Goal: Information Seeking & Learning: Compare options

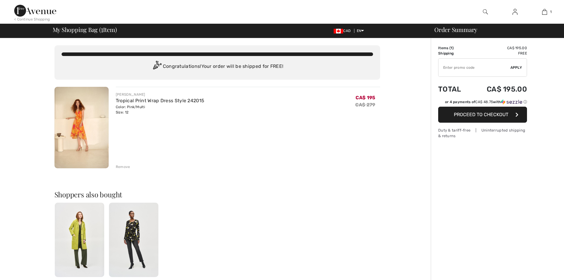
click at [4, 121] on div "You are only CA$ 0.00 away from FREE SHIPPING! Continue Shopping > Congratulati…" at bounding box center [217, 227] width 427 height 379
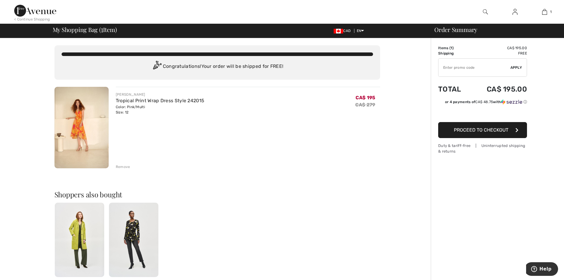
click at [0, 38] on div "My Shopping Bag ( 1 Item) CAD EN English Français Order Summary" at bounding box center [282, 31] width 564 height 14
click at [35, 12] on img at bounding box center [35, 11] width 42 height 12
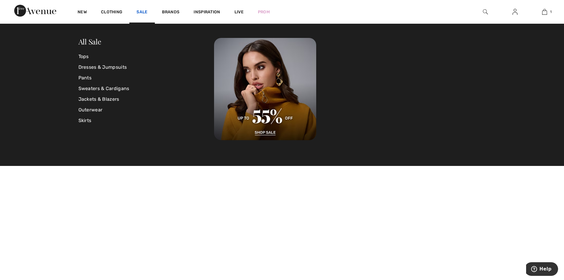
click at [136, 12] on link "Sale" at bounding box center [141, 12] width 11 height 6
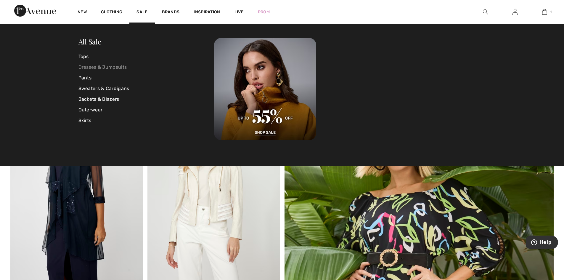
click at [94, 70] on link "Dresses & Jumpsuits" at bounding box center [146, 67] width 136 height 11
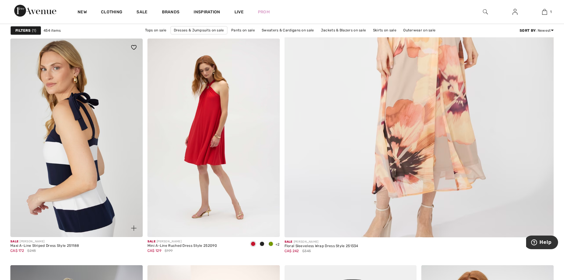
scroll to position [266, 0]
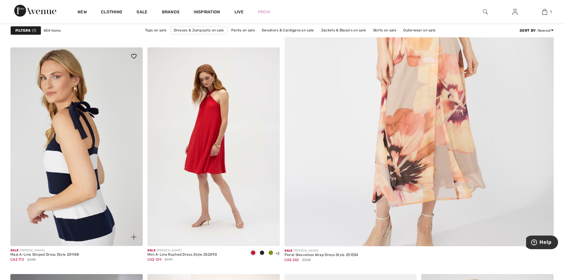
click at [76, 158] on img at bounding box center [76, 146] width 132 height 198
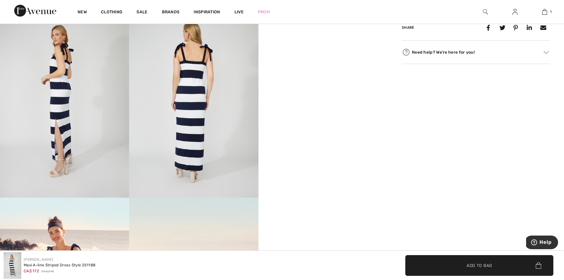
scroll to position [326, 0]
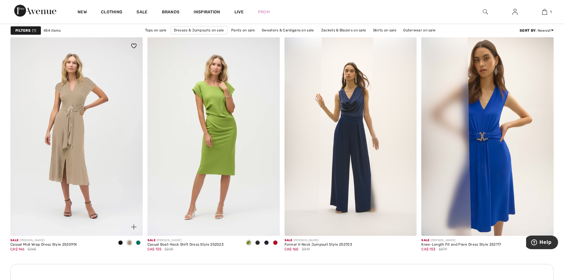
scroll to position [740, 0]
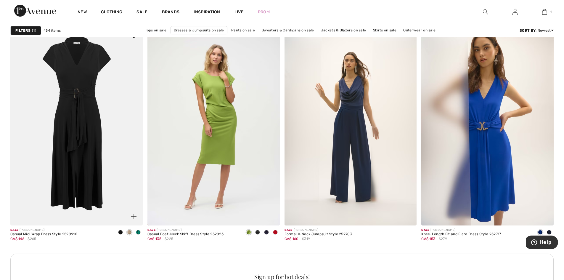
click at [71, 120] on img at bounding box center [76, 126] width 132 height 198
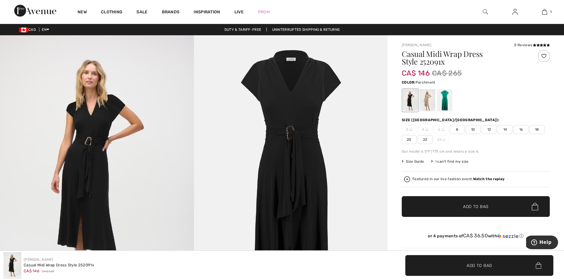
click at [427, 105] on div at bounding box center [427, 100] width 15 height 22
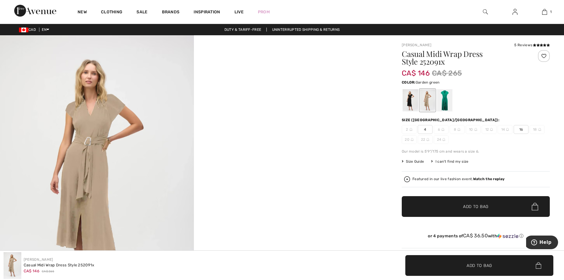
click at [443, 100] on div at bounding box center [444, 100] width 15 height 22
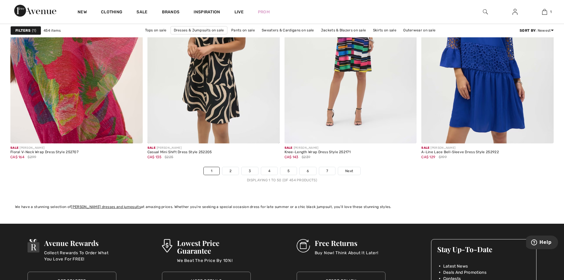
scroll to position [3463, 0]
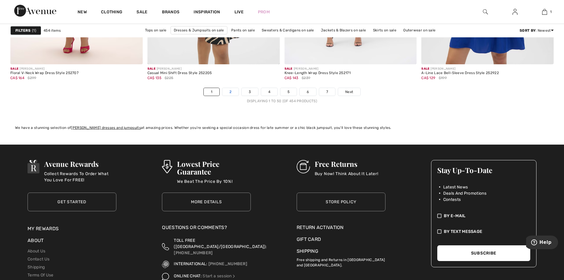
click at [228, 92] on link "2" at bounding box center [230, 92] width 16 height 8
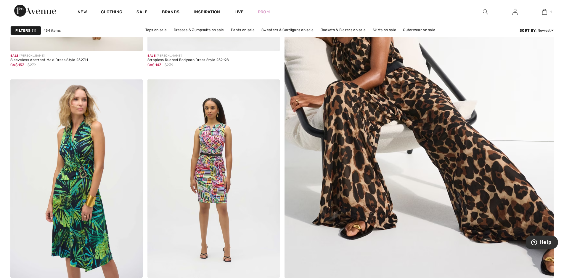
scroll to position [237, 0]
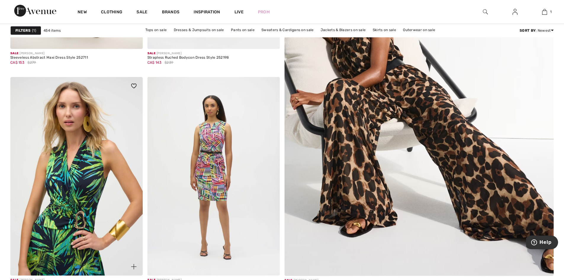
click at [39, 149] on img at bounding box center [76, 176] width 132 height 198
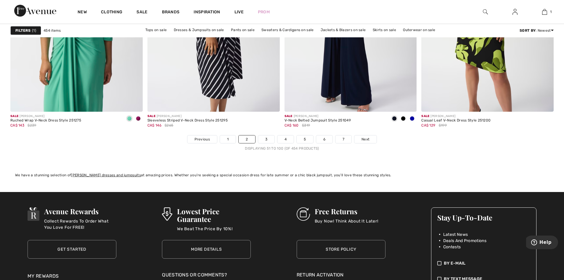
scroll to position [3492, 0]
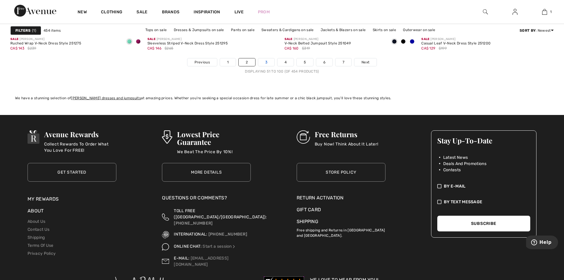
click at [266, 62] on link "3" at bounding box center [266, 62] width 16 height 8
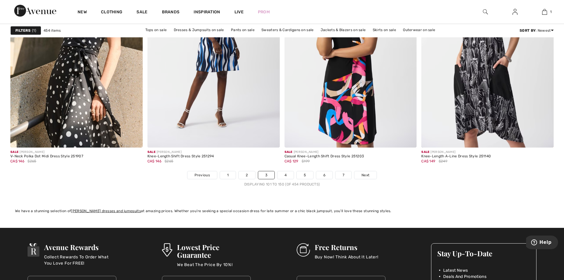
scroll to position [3463, 0]
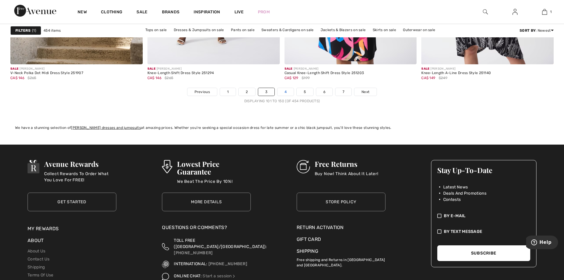
click at [284, 92] on link "4" at bounding box center [285, 92] width 16 height 8
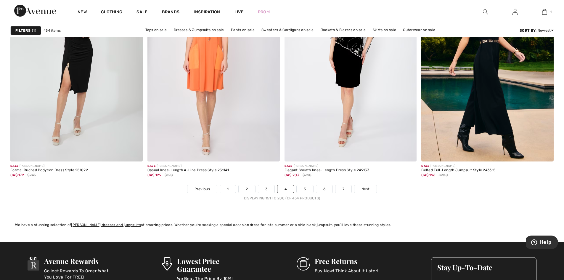
scroll to position [3374, 0]
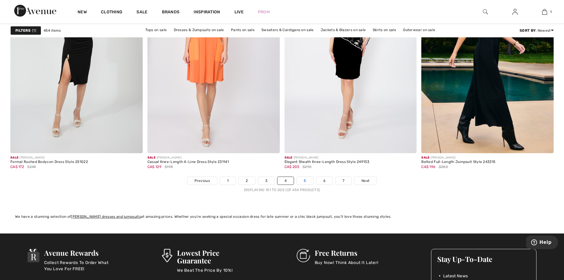
click at [305, 180] on link "5" at bounding box center [305, 181] width 16 height 8
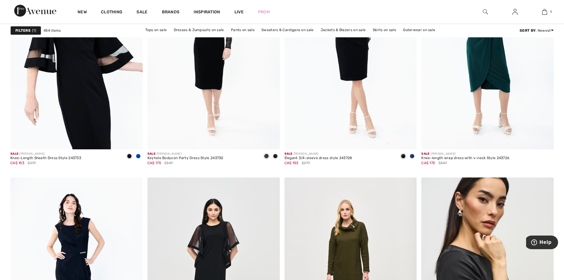
scroll to position [3226, 0]
